Goal: Navigation & Orientation: Find specific page/section

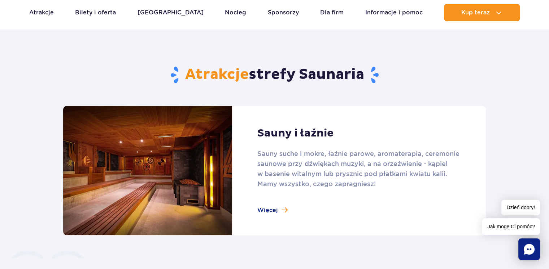
scroll to position [433, 0]
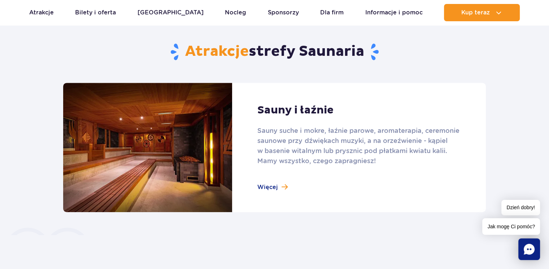
click at [280, 187] on link at bounding box center [274, 148] width 422 height 130
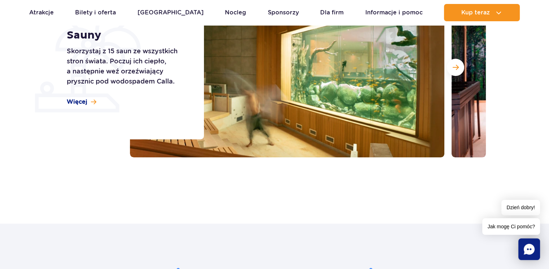
scroll to position [144, 0]
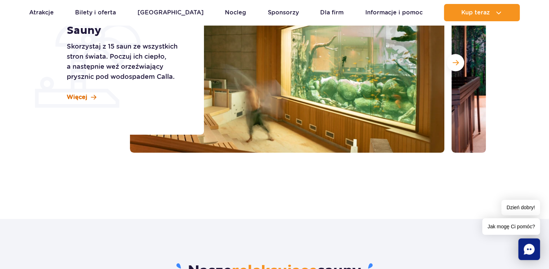
click at [88, 98] on link "Więcej" at bounding box center [82, 97] width 30 height 8
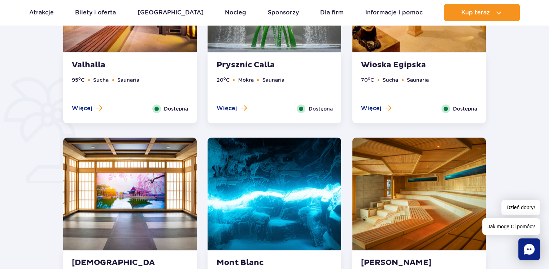
scroll to position [364, 0]
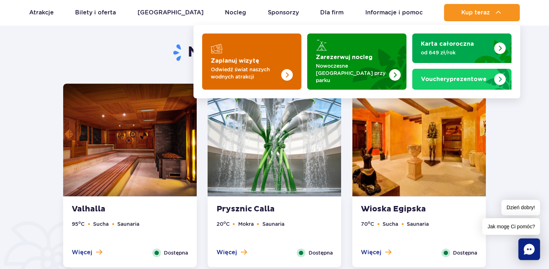
click at [245, 70] on p "Odwiedź świat naszych wodnych atrakcji" at bounding box center [246, 73] width 70 height 14
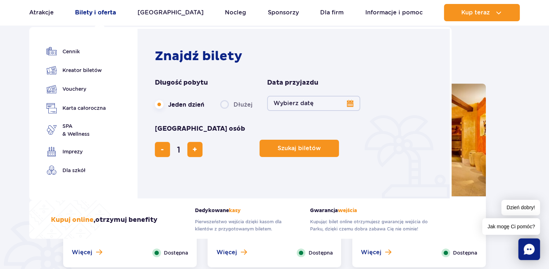
click at [99, 13] on link "Bilety i oferta" at bounding box center [95, 12] width 41 height 17
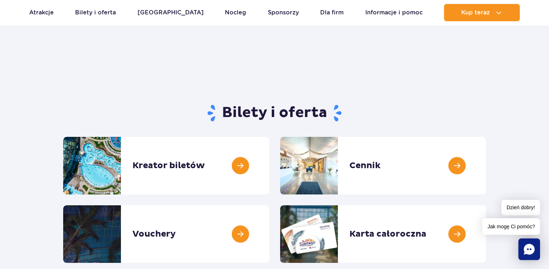
scroll to position [36, 0]
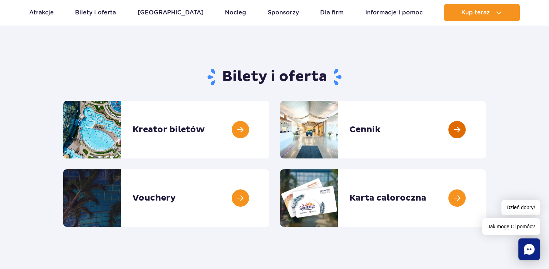
click at [486, 130] on link at bounding box center [486, 130] width 0 height 58
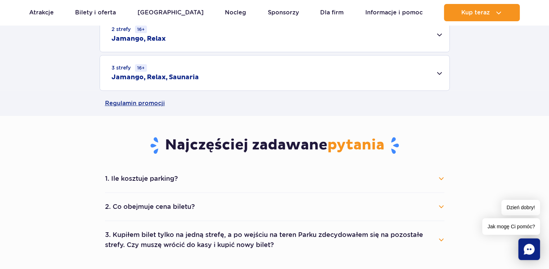
scroll to position [216, 0]
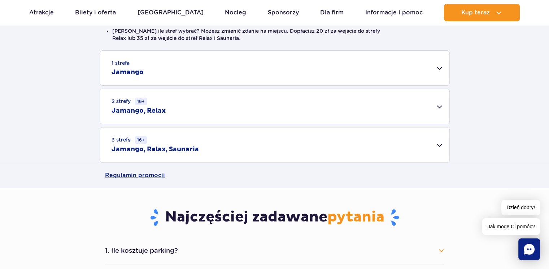
click at [439, 145] on div "3 strefy 16+ Jamango, Relax, Saunaria" at bounding box center [274, 145] width 349 height 35
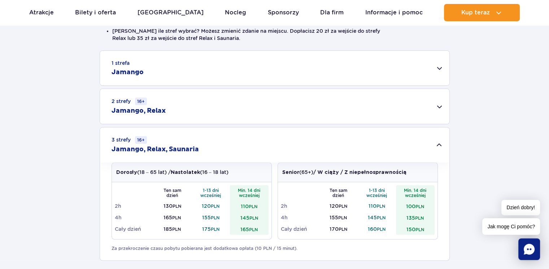
click at [437, 106] on div "2 strefy 16+ Jamango, Relax" at bounding box center [274, 106] width 349 height 35
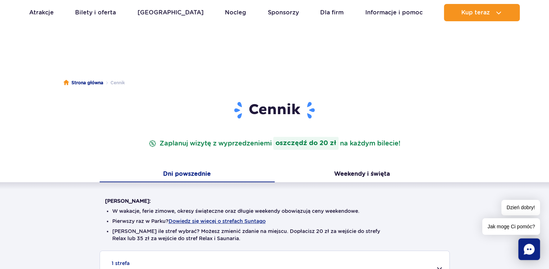
scroll to position [0, 0]
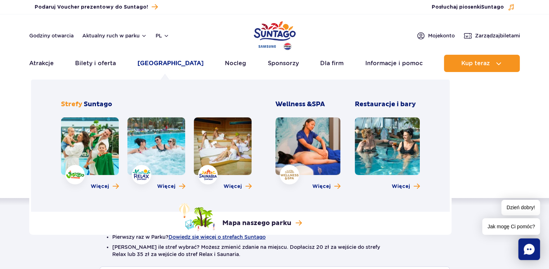
click at [153, 61] on link "[GEOGRAPHIC_DATA]" at bounding box center [170, 63] width 66 height 17
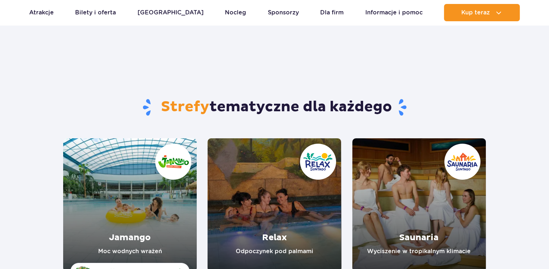
scroll to position [36, 0]
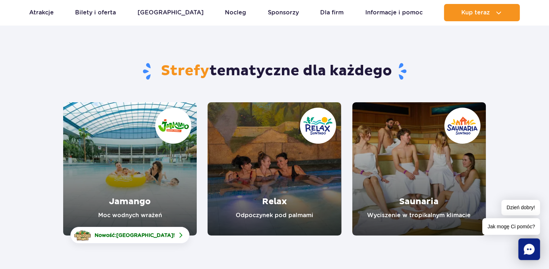
click at [269, 199] on link "Relax" at bounding box center [273, 168] width 133 height 133
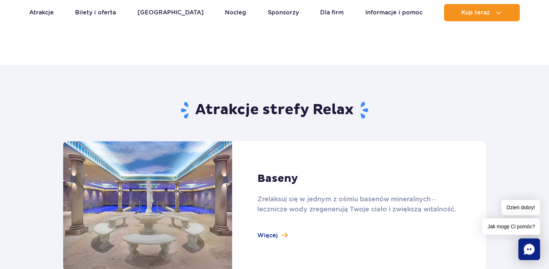
scroll to position [433, 0]
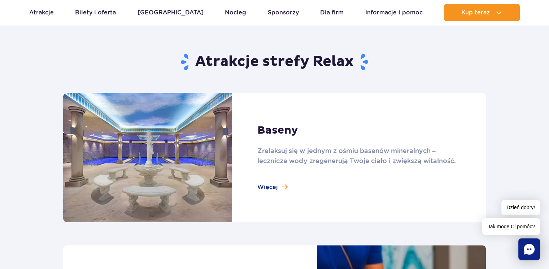
click at [264, 186] on link at bounding box center [274, 158] width 422 height 130
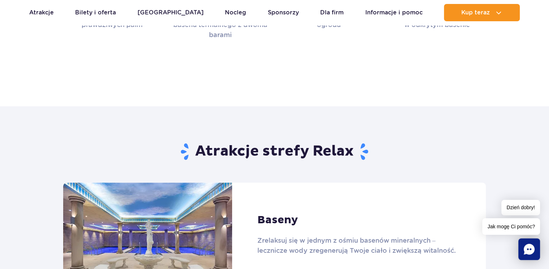
scroll to position [325, 0]
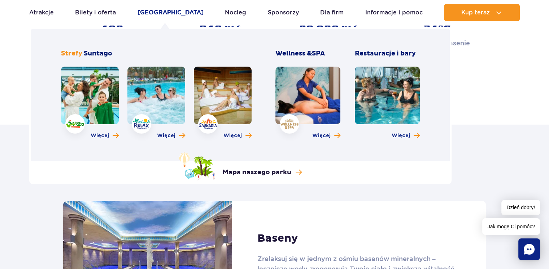
click at [155, 10] on link "[GEOGRAPHIC_DATA]" at bounding box center [170, 12] width 66 height 17
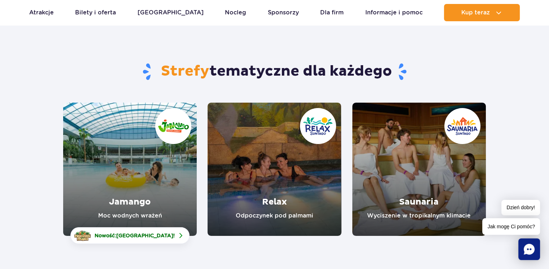
scroll to position [36, 0]
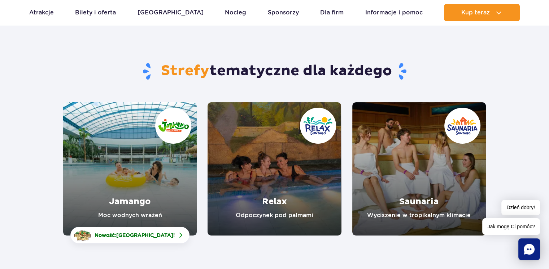
click at [132, 205] on link "Jamango" at bounding box center [129, 168] width 133 height 133
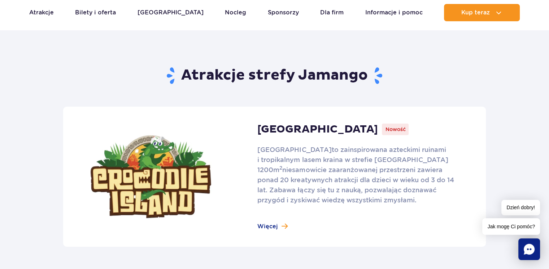
scroll to position [397, 0]
